Goal: Book appointment/travel/reservation

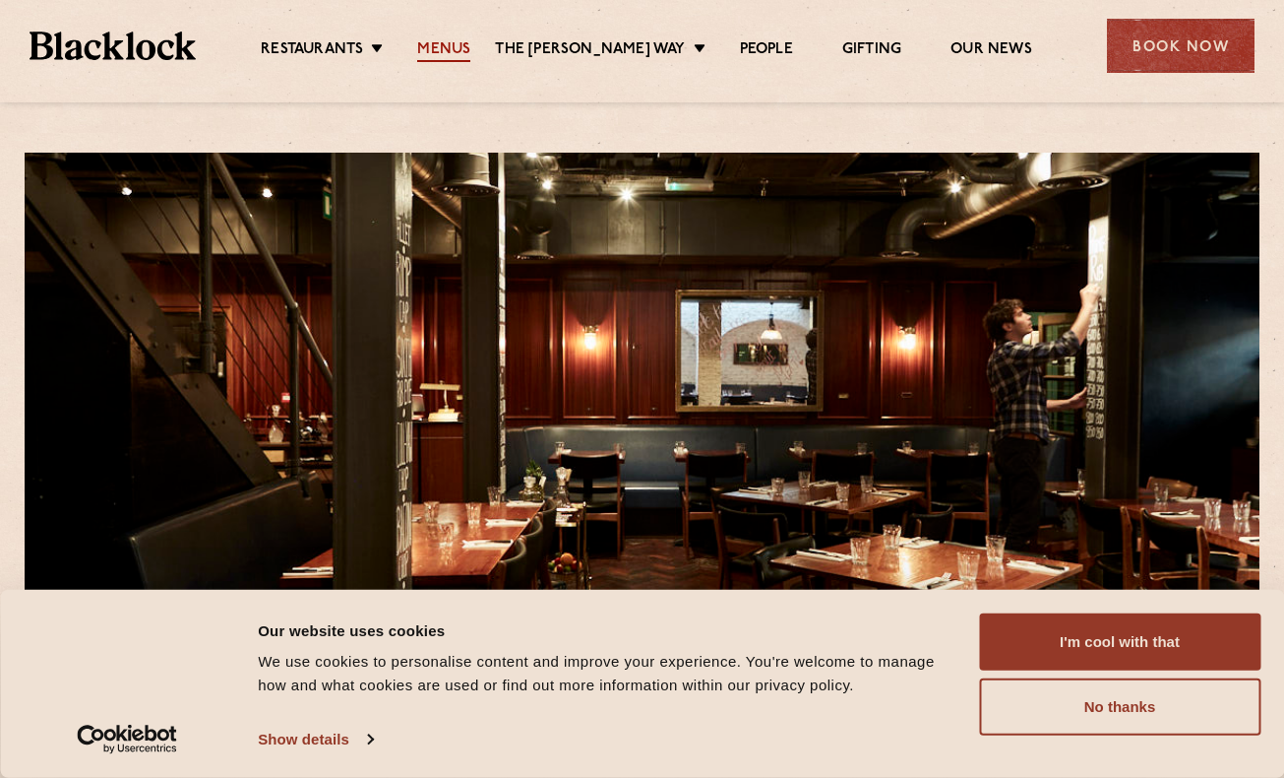
click at [457, 47] on link "Menus" at bounding box center [443, 51] width 53 height 22
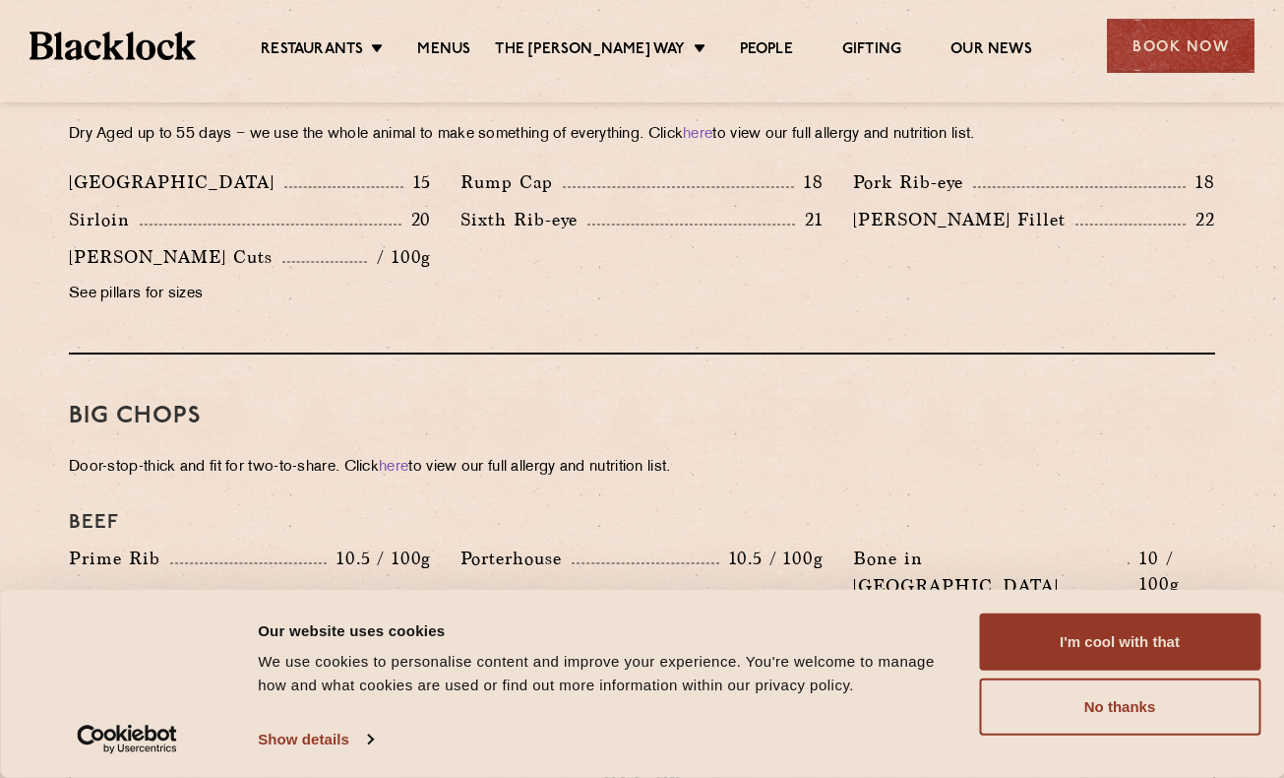
scroll to position [1910, 0]
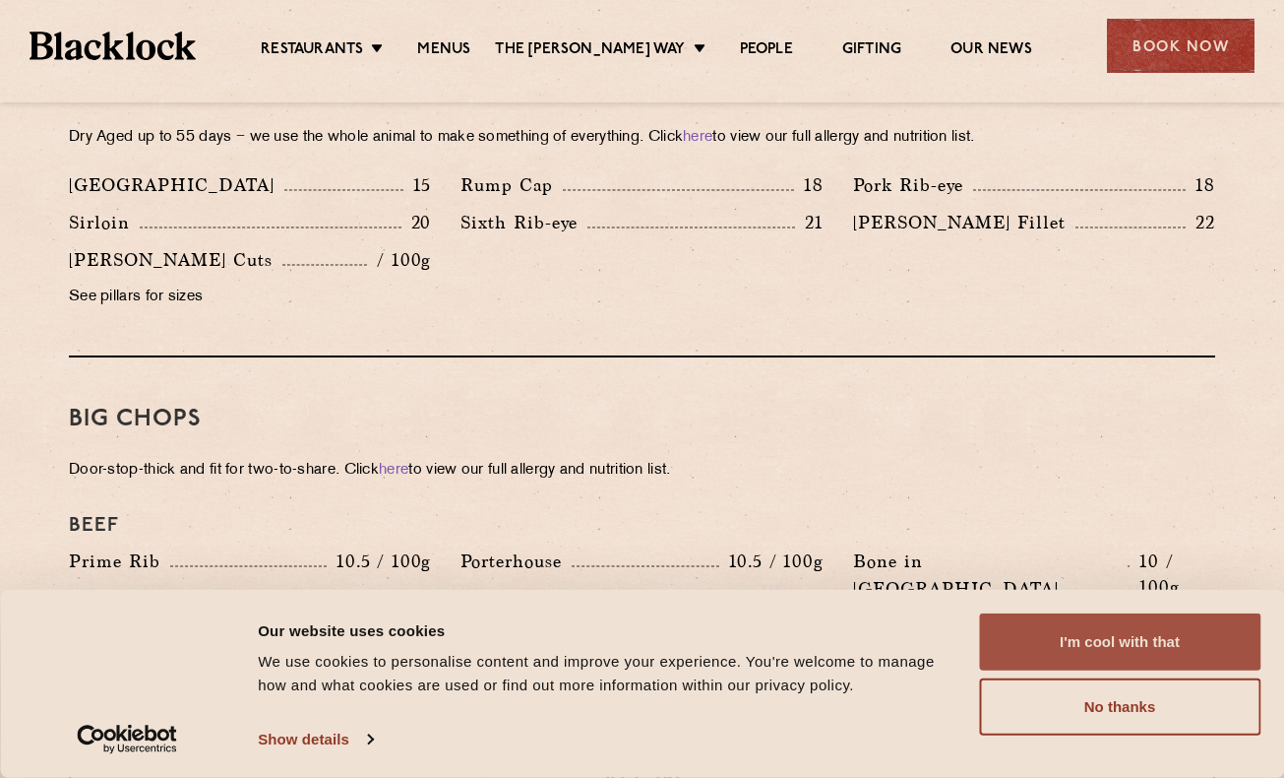
click at [1054, 652] on button "I'm cool with that" at bounding box center [1119, 641] width 281 height 57
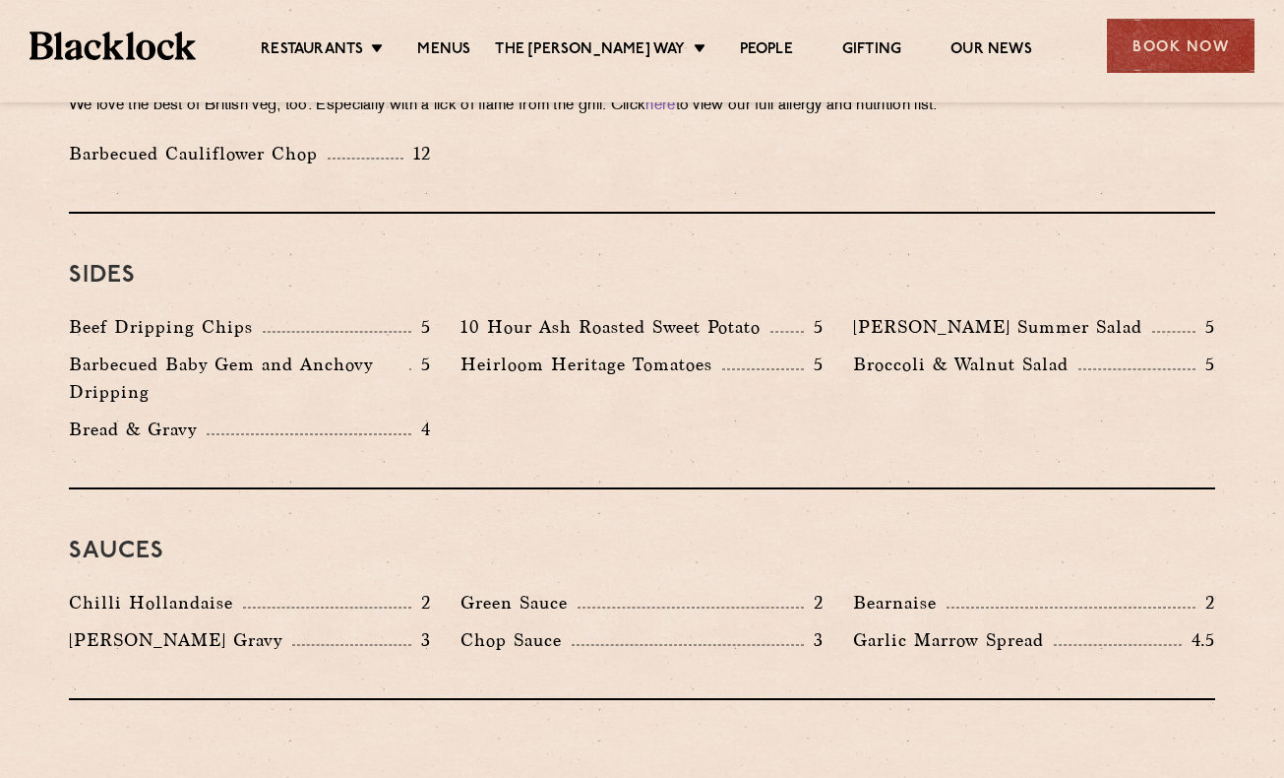
scroll to position [2915, 0]
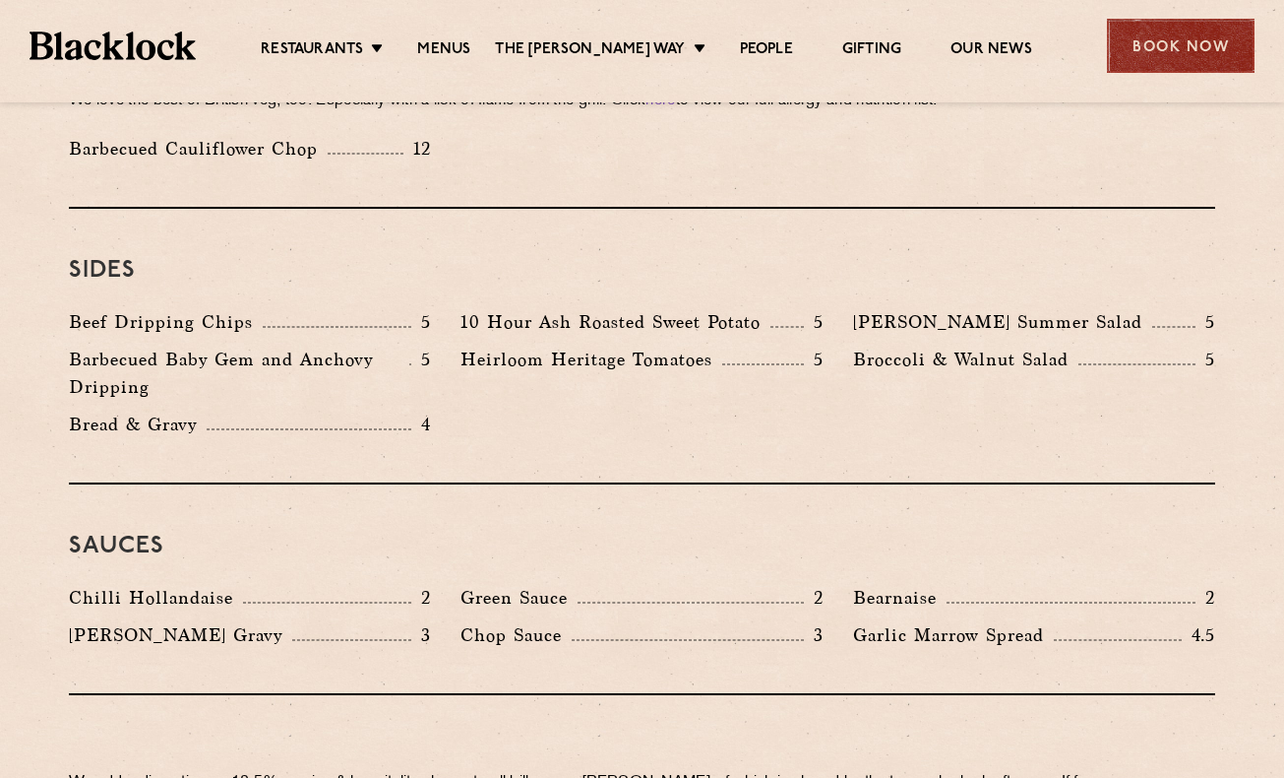
click at [1154, 51] on div "Book Now" at bounding box center [1181, 46] width 148 height 54
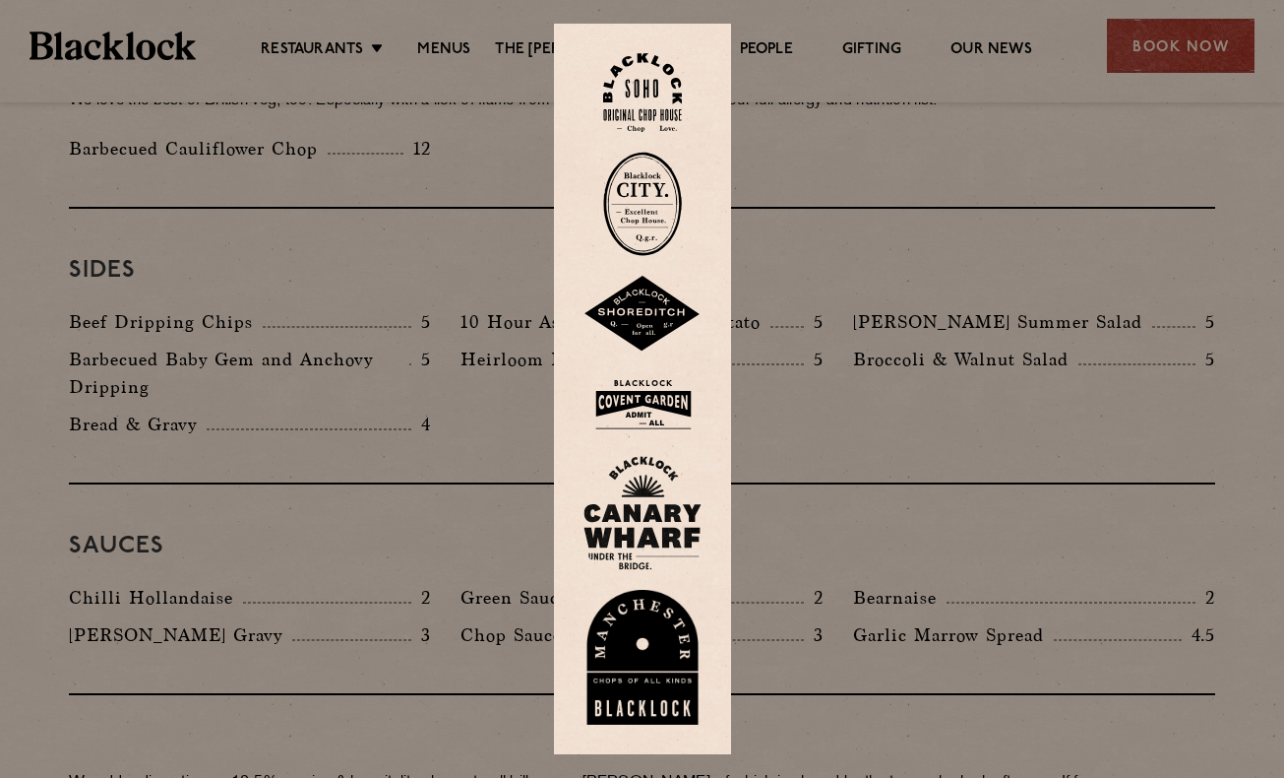
click at [645, 85] on img at bounding box center [642, 93] width 79 height 80
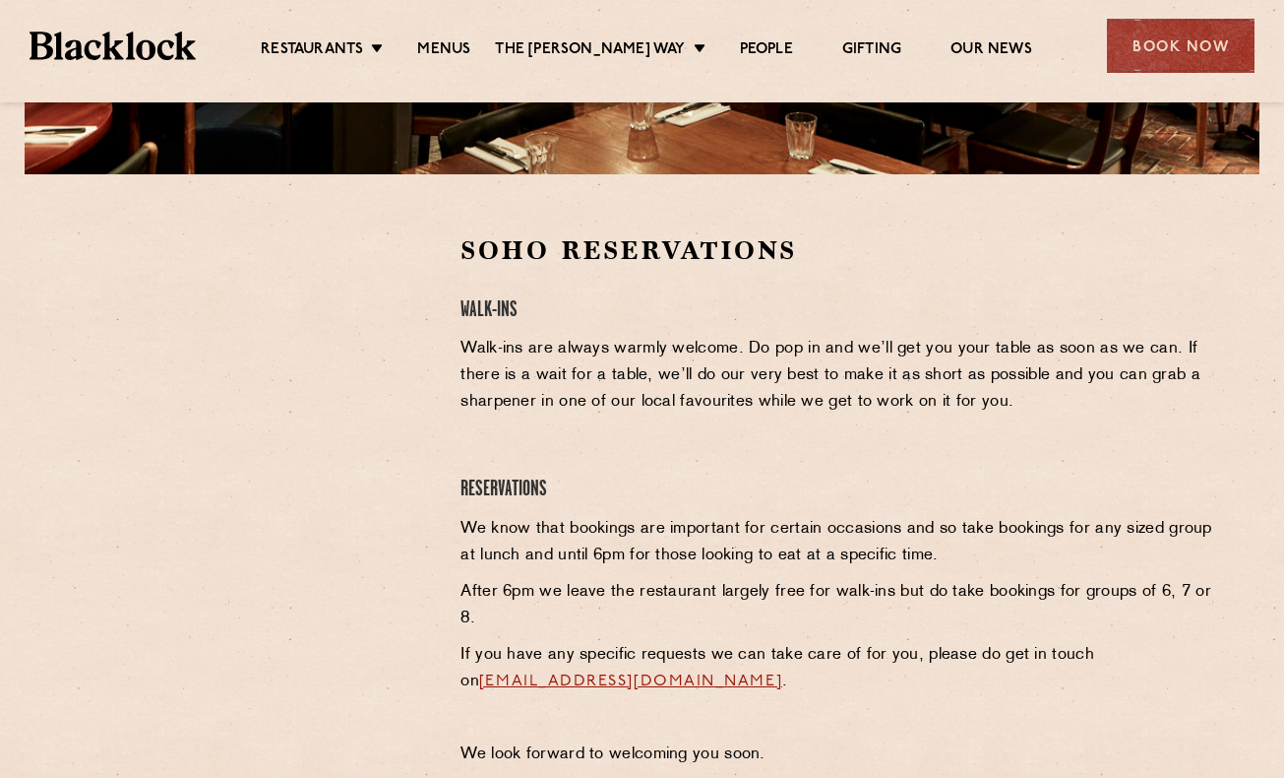
scroll to position [537, 0]
